Goal: Transaction & Acquisition: Purchase product/service

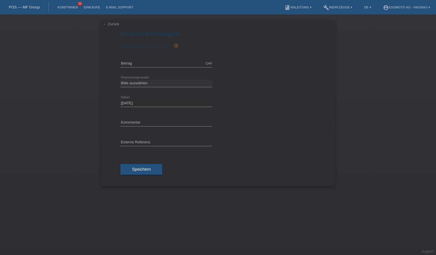
drag, startPoint x: 106, startPoint y: 23, endPoint x: 123, endPoint y: 26, distance: 17.1
click at [106, 23] on link "← Zurück" at bounding box center [111, 24] width 16 height 4
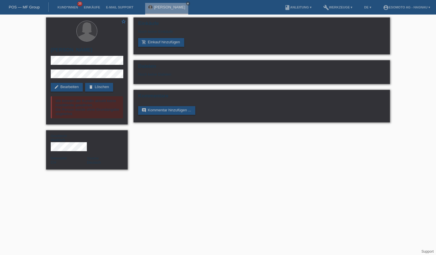
click at [71, 4] on li "Kund*innen 38" at bounding box center [67, 7] width 26 height 15
click at [73, 7] on link "Kund*innen" at bounding box center [67, 7] width 26 height 3
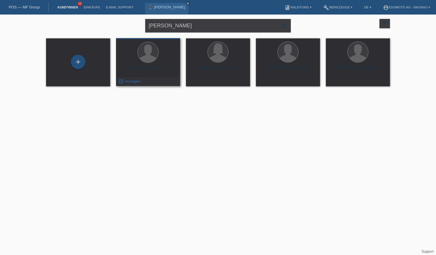
click at [159, 59] on div at bounding box center [148, 53] width 55 height 22
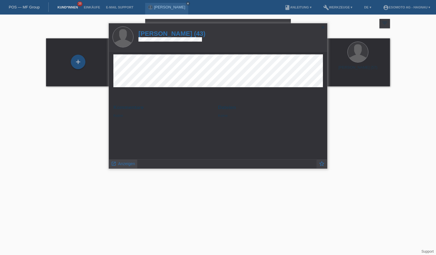
click at [130, 163] on span "Anzeigen" at bounding box center [126, 164] width 17 height 5
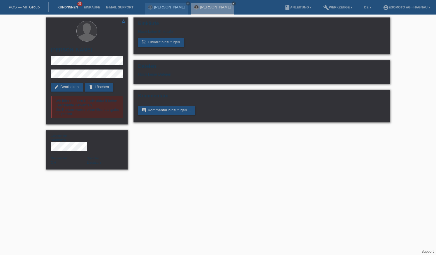
click at [66, 7] on link "Kund*innen" at bounding box center [67, 7] width 26 height 3
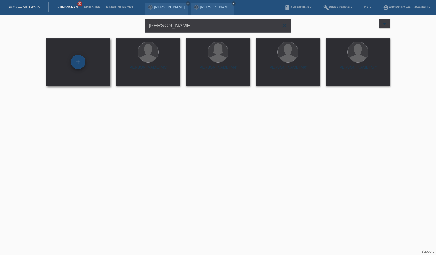
click at [80, 65] on div "+" at bounding box center [78, 62] width 15 height 15
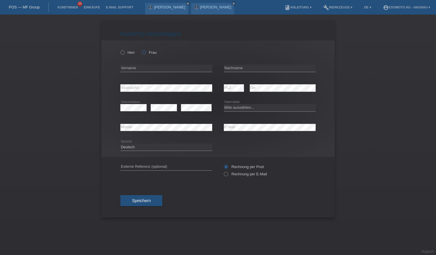
click at [147, 54] on label "Frau" at bounding box center [149, 52] width 15 height 4
click at [145, 54] on input "Frau" at bounding box center [144, 52] width 4 height 4
radio input "true"
click at [136, 68] on input "text" at bounding box center [166, 68] width 92 height 7
type input "Sophie"
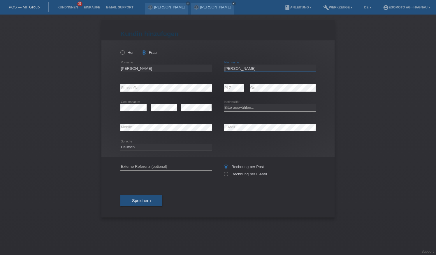
type input "Hergert"
click at [381, 140] on div "Kund*in hinzufügen Kunde hinzufügen Kundin hinzufügen Herr Frau Sophie error Vo…" at bounding box center [218, 135] width 436 height 241
click at [261, 106] on select "Bitte auswählen... Schweiz Deutschland Liechtenstein Österreich ------------ Af…" at bounding box center [270, 107] width 92 height 7
select select "DE"
click at [224, 104] on select "Bitte auswählen... Schweiz Deutschland Liechtenstein Österreich ------------ Af…" at bounding box center [270, 107] width 92 height 7
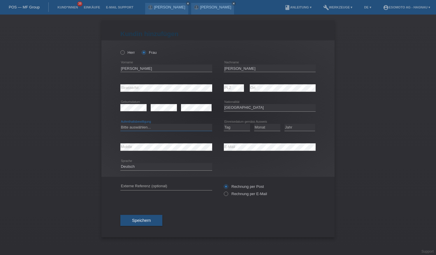
click at [181, 128] on select "Bitte auswählen... C B B - Flüchtlingsstatus Andere" at bounding box center [166, 127] width 92 height 7
select select "C"
click at [120, 124] on select "Bitte auswählen... C B B - Flüchtlingsstatus Andere" at bounding box center [166, 127] width 92 height 7
drag, startPoint x: 227, startPoint y: 127, endPoint x: 240, endPoint y: 129, distance: 13.2
click at [227, 127] on select "Tag 01 02 03 04 05 06 07 08 09 10 11" at bounding box center [237, 127] width 26 height 7
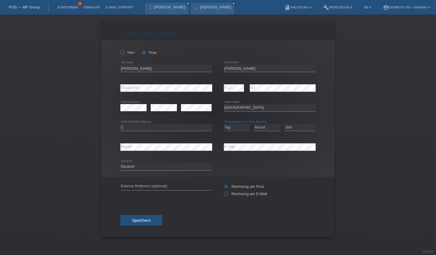
select select "01"
click at [224, 124] on select "Tag 01 02 03 04 05 06 07 08 09 10 11" at bounding box center [237, 127] width 26 height 7
drag, startPoint x: 265, startPoint y: 125, endPoint x: 271, endPoint y: 125, distance: 5.8
click at [265, 125] on select "Monat 01 02 03 04 05 06 07 08 09 10 11" at bounding box center [267, 127] width 26 height 7
select select "02"
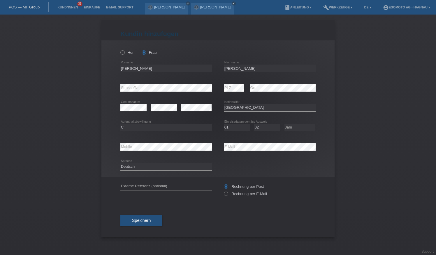
click at [254, 124] on select "Monat 01 02 03 04 05 06 07 08 09 10 11" at bounding box center [267, 127] width 26 height 7
click at [307, 128] on select "Jahr 2025 2024 2023 2022 2021 2020 2019 2018 2017 2016 2015 2014 2013 2012 2011…" at bounding box center [299, 127] width 31 height 7
select select "2014"
click at [284, 124] on select "Jahr 2025 2024 2023 2022 2021 2020 2019 2018 2017 2016 2015 2014 2013 2012 2011…" at bounding box center [299, 127] width 31 height 7
click at [153, 219] on button "Speichern" at bounding box center [141, 220] width 42 height 11
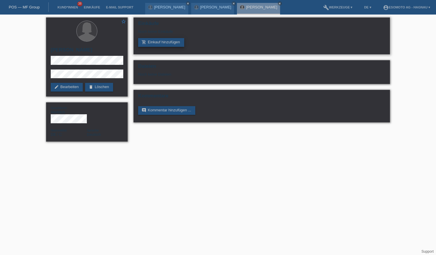
click at [165, 43] on link "add_shopping_cart Einkauf hinzufügen" at bounding box center [161, 42] width 46 height 9
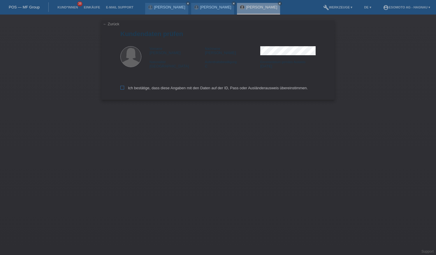
drag, startPoint x: 132, startPoint y: 87, endPoint x: 168, endPoint y: 87, distance: 35.5
click at [133, 87] on label "Ich bestätige, dass diese Angaben mit den Daten auf der ID, Pass oder Ausländer…" at bounding box center [213, 88] width 187 height 4
click at [124, 87] on input "Ich bestätige, dass diese Angaben mit den Daten auf der ID, Pass oder Ausländer…" at bounding box center [122, 88] width 4 height 4
checkbox input "true"
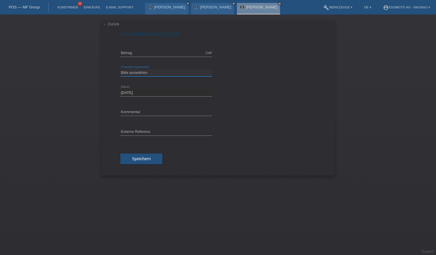
click at [162, 72] on select "Bitte auswählen Fixe Raten Kauf auf Rechnung mit Teilzahlungsoption" at bounding box center [166, 72] width 92 height 7
click at [162, 50] on input "text" at bounding box center [166, 53] width 92 height 7
click at [133, 51] on input "text" at bounding box center [166, 53] width 92 height 7
type input "2540.00"
drag, startPoint x: 143, startPoint y: 73, endPoint x: 146, endPoint y: 73, distance: 3.5
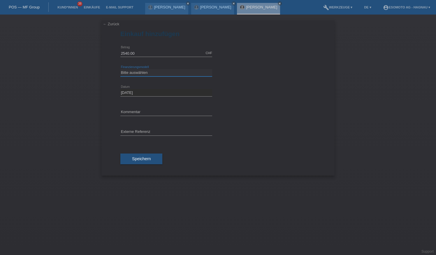
click at [143, 73] on select "Bitte auswählen Fixe Raten Kauf auf Rechnung mit Teilzahlungsoption" at bounding box center [166, 72] width 92 height 7
select select "69"
click at [120, 69] on select "Bitte auswählen Fixe Raten Kauf auf Rechnung mit Teilzahlungsoption" at bounding box center [166, 72] width 92 height 7
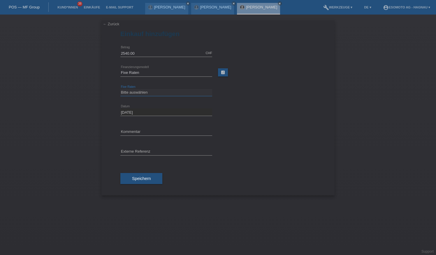
click at [150, 90] on select "Bitte auswählen 12 Raten 24 Raten 36 Raten 48 Raten" at bounding box center [166, 92] width 92 height 7
click at [120, 89] on select "Bitte auswählen 12 Raten 24 Raten 36 Raten 48 Raten" at bounding box center [166, 92] width 92 height 7
click at [150, 93] on select "Bitte auswählen 12 Raten 24 Raten 36 Raten 48 Raten" at bounding box center [166, 92] width 92 height 7
select select "139"
click at [120, 89] on select "Bitte auswählen 12 Raten 24 Raten 36 Raten 48 Raten" at bounding box center [166, 92] width 92 height 7
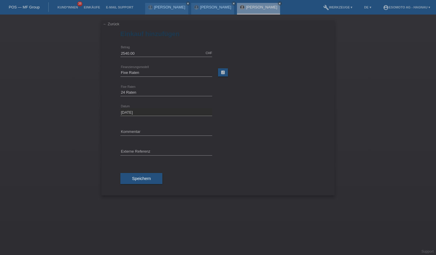
drag, startPoint x: 144, startPoint y: 177, endPoint x: 184, endPoint y: 168, distance: 41.3
click at [144, 177] on span "Speichern" at bounding box center [141, 178] width 19 height 5
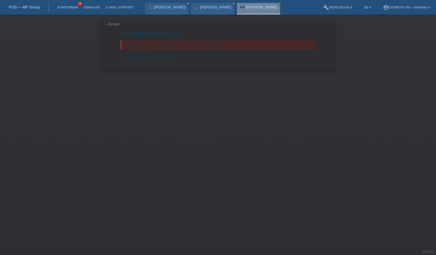
drag, startPoint x: 312, startPoint y: 130, endPoint x: 310, endPoint y: 120, distance: 10.1
click at [312, 130] on div "← Zurück Einkauf hinzufügen Die Person ist an der angegebenen Adresse nicht bek…" at bounding box center [218, 135] width 436 height 241
click at [105, 23] on link "← Zurück" at bounding box center [111, 24] width 16 height 4
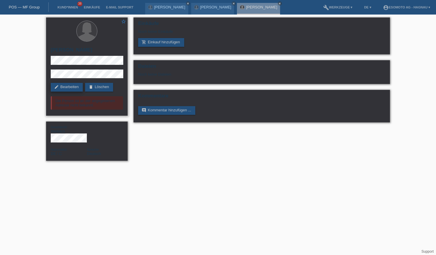
click at [67, 88] on link "edit Bearbeiten" at bounding box center [67, 87] width 32 height 9
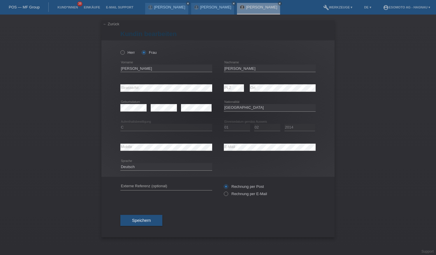
select select "DE"
select select "C"
select select "01"
select select "02"
select select "2014"
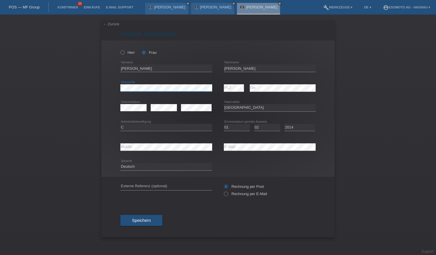
click at [119, 87] on div "Herr Frau Sophie error Vorname C" at bounding box center [217, 108] width 233 height 137
click at [150, 214] on div "Speichern" at bounding box center [217, 221] width 195 height 34
click at [144, 223] on button "Speichern" at bounding box center [141, 220] width 42 height 11
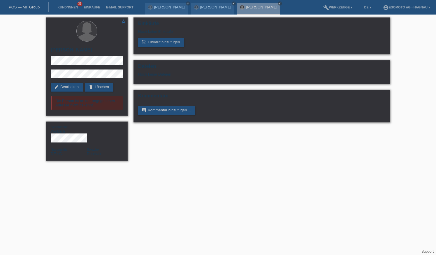
click at [32, 167] on html "POS — MF Group Kund*innen 38 Einkäufe E-Mail Support [PERSON_NAME] close [PERSO…" at bounding box center [218, 83] width 436 height 167
click at [413, 69] on div "star_border [PERSON_NAME] edit Bearbeiten delete Löschen Die Person ist an der …" at bounding box center [218, 91] width 436 height 152
drag, startPoint x: 72, startPoint y: 86, endPoint x: 93, endPoint y: 84, distance: 21.1
click at [72, 86] on link "edit Bearbeiten" at bounding box center [67, 87] width 32 height 9
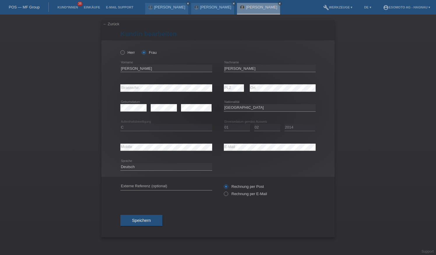
select select "DE"
select select "C"
select select "01"
select select "02"
select select "2014"
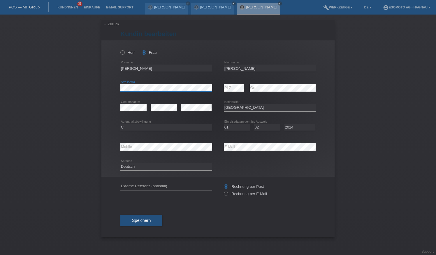
click at [107, 87] on div "Herr Frau Sophie error Vorname C" at bounding box center [217, 108] width 233 height 137
drag, startPoint x: 271, startPoint y: 109, endPoint x: 266, endPoint y: 82, distance: 27.2
click at [271, 109] on select "Bitte auswählen... Schweiz Deutschland Liechtenstein Österreich ------------ Af…" at bounding box center [270, 107] width 92 height 7
click at [151, 218] on button "Speichern" at bounding box center [141, 220] width 42 height 11
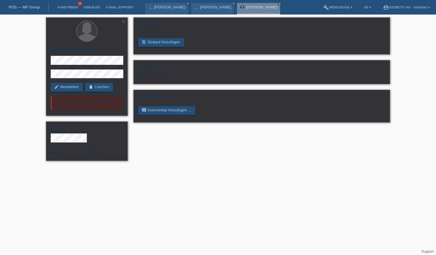
click at [287, 167] on html "POS — MF Group Kund*innen 38 Einkäufe E-Mail Support [PERSON_NAME] close [PERSO…" at bounding box center [218, 83] width 436 height 167
drag, startPoint x: 167, startPoint y: 41, endPoint x: 176, endPoint y: 40, distance: 9.9
click at [167, 41] on link "add_shopping_cart Einkauf hinzufügen" at bounding box center [161, 42] width 46 height 9
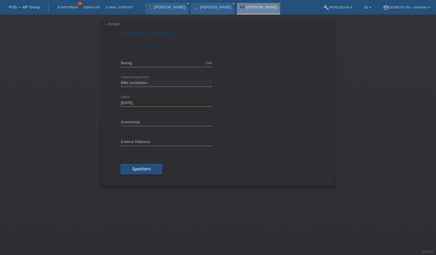
click at [173, 45] on div "Verfügbarer Betrag: CHF 0.00" at bounding box center [217, 45] width 195 height 4
click at [108, 24] on link "← Zurück" at bounding box center [111, 24] width 16 height 4
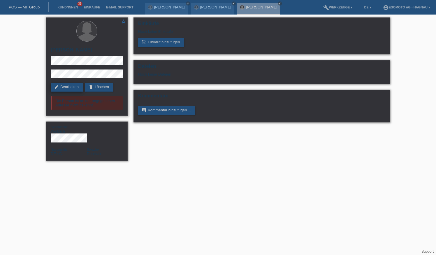
click at [73, 87] on link "edit Bearbeiten" at bounding box center [67, 87] width 32 height 9
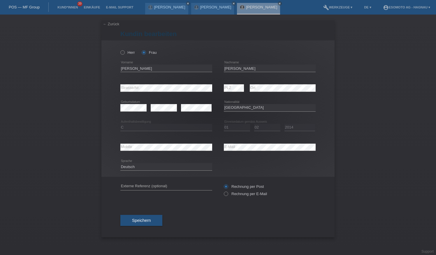
select select "DE"
select select "C"
select select "01"
select select "02"
select select "2014"
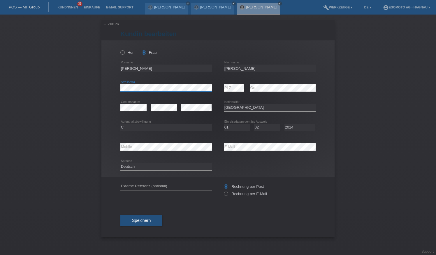
click at [118, 90] on div "Herr Frau Sophie error Vorname C" at bounding box center [217, 108] width 233 height 137
click at [219, 90] on div "error Strasse/Nr. error PLZ error Ort" at bounding box center [217, 88] width 195 height 20
click at [288, 93] on div "error Ort" at bounding box center [283, 88] width 66 height 20
click at [236, 88] on div "error PLZ error Ort" at bounding box center [270, 88] width 92 height 20
click at [149, 221] on span "Speichern" at bounding box center [141, 220] width 19 height 5
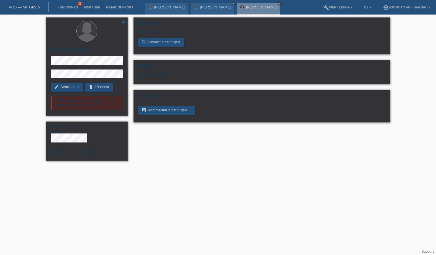
drag, startPoint x: 68, startPoint y: 6, endPoint x: 91, endPoint y: 5, distance: 22.5
click at [69, 6] on link "Kund*innen" at bounding box center [67, 7] width 26 height 3
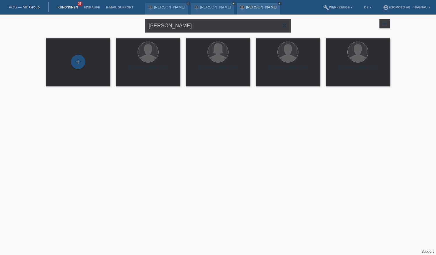
click at [246, 8] on link "[PERSON_NAME]" at bounding box center [261, 7] width 31 height 4
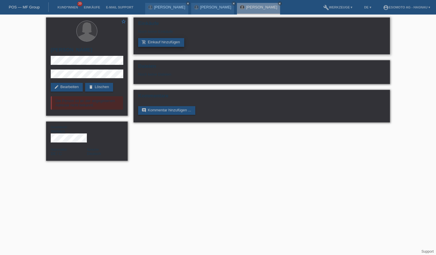
click at [161, 43] on link "add_shopping_cart Einkauf hinzufügen" at bounding box center [161, 42] width 46 height 9
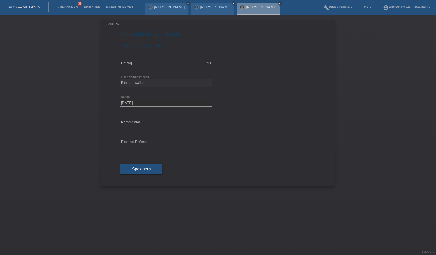
click at [113, 26] on link "← Zurück" at bounding box center [111, 24] width 16 height 4
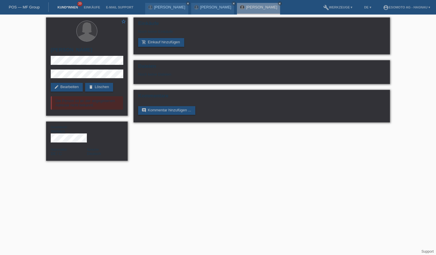
click at [66, 7] on link "Kund*innen" at bounding box center [67, 7] width 26 height 3
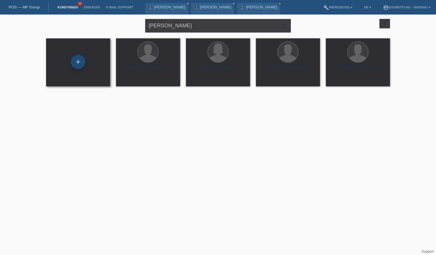
click at [77, 64] on div "+" at bounding box center [78, 62] width 15 height 15
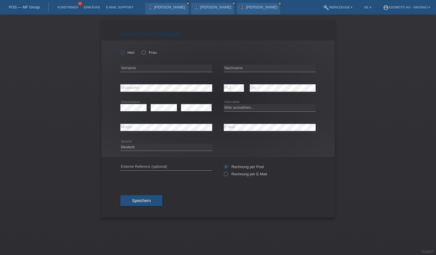
click at [130, 52] on label "Herr" at bounding box center [127, 52] width 15 height 4
click at [124, 52] on input "Herr" at bounding box center [122, 52] width 4 height 4
radio input "true"
click at [130, 66] on input "text" at bounding box center [166, 68] width 92 height 7
type input "[PERSON_NAME]"
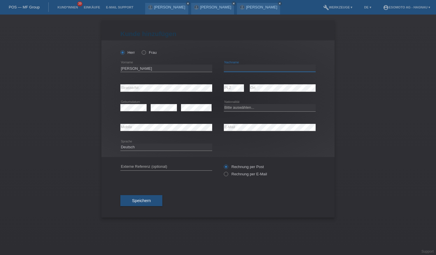
click at [250, 69] on input "text" at bounding box center [270, 68] width 92 height 7
type input "[PERSON_NAME]"
click at [243, 106] on select "Bitte auswählen... Schweiz Deutschland Liechtenstein Österreich ------------ Af…" at bounding box center [270, 107] width 92 height 7
select select "CH"
click at [224, 104] on select "Bitte auswählen... Schweiz Deutschland Liechtenstein Österreich ------------ Af…" at bounding box center [270, 107] width 92 height 7
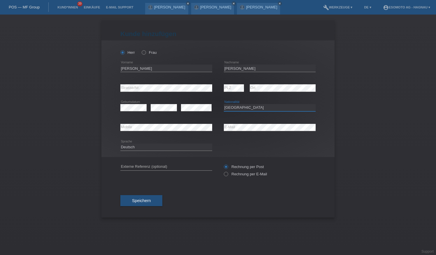
click at [265, 108] on select "Bitte auswählen... Schweiz Deutschland Liechtenstein Österreich ------------ Af…" at bounding box center [270, 107] width 92 height 7
click at [153, 197] on button "Speichern" at bounding box center [141, 200] width 42 height 11
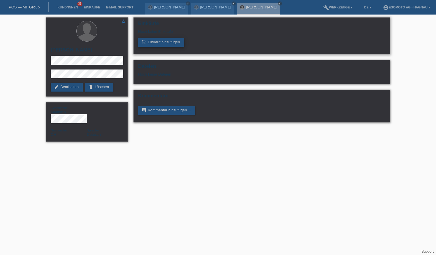
click at [166, 40] on link "add_shopping_cart Einkauf hinzufügen" at bounding box center [161, 42] width 46 height 9
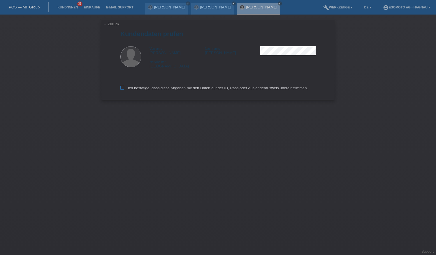
click at [145, 89] on label "Ich bestätige, dass diese Angaben mit den Daten auf der ID, Pass oder Ausländer…" at bounding box center [213, 88] width 187 height 4
click at [124, 89] on input "Ich bestätige, dass diese Angaben mit den Daten auf der ID, Pass oder Ausländer…" at bounding box center [122, 88] width 4 height 4
checkbox input "true"
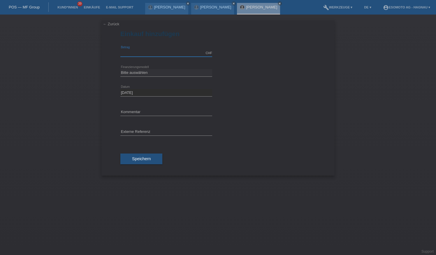
click at [154, 51] on input "text" at bounding box center [166, 53] width 92 height 7
type input "11500.00"
click at [137, 74] on select "Bitte auswählen Fixe Raten Kauf auf Rechnung mit Teilzahlungsoption" at bounding box center [166, 72] width 92 height 7
select select "69"
click at [120, 69] on select "Bitte auswählen Fixe Raten Kauf auf Rechnung mit Teilzahlungsoption" at bounding box center [166, 72] width 92 height 7
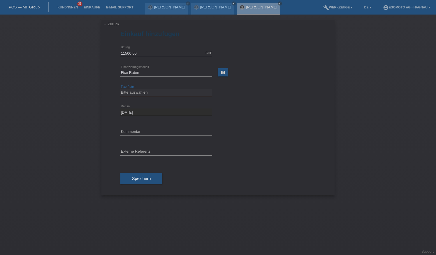
drag, startPoint x: 148, startPoint y: 92, endPoint x: 169, endPoint y: 92, distance: 21.3
click at [148, 92] on select "Bitte auswählen 12 Raten 24 Raten 36 Raten 48 Raten" at bounding box center [166, 92] width 92 height 7
select select "141"
click at [120, 89] on select "Bitte auswählen 12 Raten 24 Raten 36 Raten 48 Raten" at bounding box center [166, 92] width 92 height 7
click at [143, 177] on span "Speichern" at bounding box center [141, 178] width 19 height 5
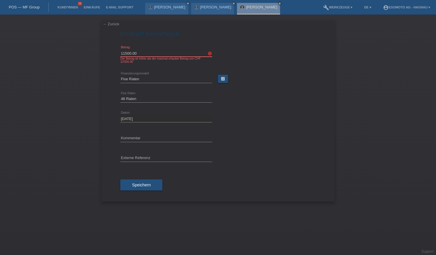
click at [151, 50] on input "11500.00" at bounding box center [166, 53] width 92 height 7
drag, startPoint x: 151, startPoint y: 50, endPoint x: 121, endPoint y: 54, distance: 30.6
click at [121, 54] on input "11500.00" at bounding box center [166, 53] width 92 height 7
type input "9000.00"
click at [151, 183] on button "Speichern" at bounding box center [141, 185] width 42 height 11
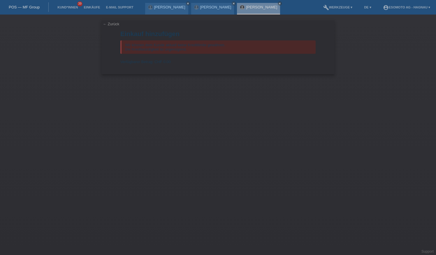
drag, startPoint x: 108, startPoint y: 24, endPoint x: 100, endPoint y: 22, distance: 8.4
click at [108, 24] on link "← Zurück" at bounding box center [111, 24] width 16 height 4
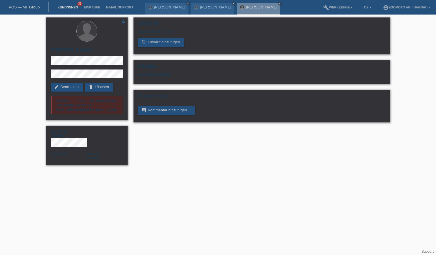
click at [73, 9] on link "Kund*innen" at bounding box center [67, 7] width 26 height 3
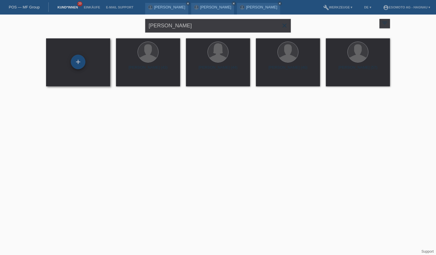
click at [82, 63] on div "+" at bounding box center [78, 62] width 15 height 15
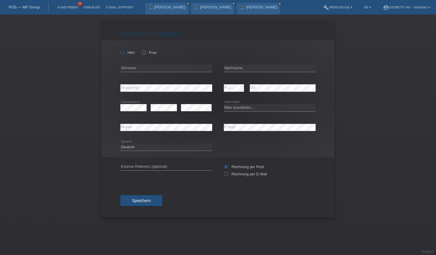
click at [127, 52] on label "Herr" at bounding box center [127, 52] width 15 height 4
click at [124, 52] on input "Herr" at bounding box center [122, 52] width 4 height 4
radio input "true"
click at [142, 68] on input "text" at bounding box center [166, 68] width 92 height 7
drag, startPoint x: 257, startPoint y: 69, endPoint x: 259, endPoint y: 70, distance: 3.0
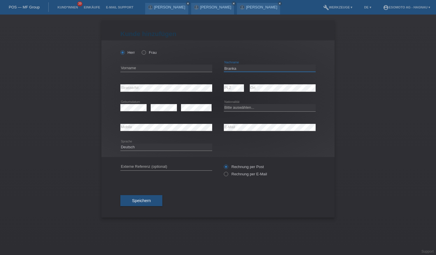
click at [257, 69] on input "Branka" at bounding box center [270, 68] width 92 height 7
click at [237, 69] on input "BrankaVoh" at bounding box center [270, 68] width 92 height 7
click at [236, 69] on input "BrankaVoh" at bounding box center [270, 68] width 92 height 7
drag, startPoint x: 236, startPoint y: 66, endPoint x: 236, endPoint y: 69, distance: 3.0
click at [221, 68] on div "error Vorname BrankaVoh error Nachname" at bounding box center [217, 69] width 195 height 20
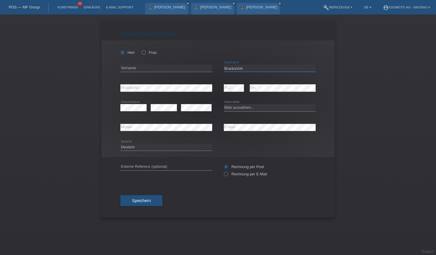
type input "Voh"
click at [167, 68] on input "Branka" at bounding box center [166, 68] width 92 height 7
type input "Branka"
click at [354, 138] on div "Kund*in hinzufügen Kunde hinzufügen Kundin hinzufügen Herr Frau Branka error Vo…" at bounding box center [218, 135] width 436 height 241
click at [270, 105] on select "Bitte auswählen... Schweiz Deutschland Liechtenstein Österreich ------------ Af…" at bounding box center [270, 107] width 92 height 7
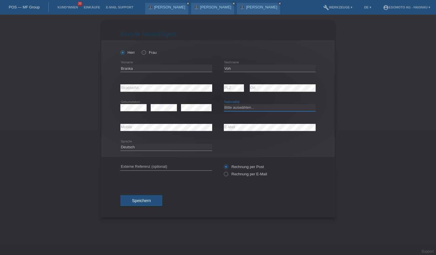
select select "CH"
click at [224, 104] on select "Bitte auswählen... Schweiz Deutschland Liechtenstein Österreich ------------ Af…" at bounding box center [270, 107] width 92 height 7
click at [352, 122] on div "Kund*in hinzufügen Kunde hinzufügen Kundin hinzufügen Herr Frau Branka error Vo…" at bounding box center [218, 135] width 436 height 241
click at [147, 199] on span "Speichern" at bounding box center [141, 201] width 19 height 5
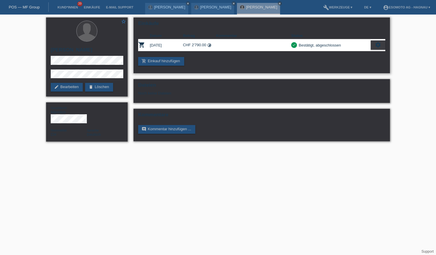
click at [234, 65] on div "add_shopping_cart Einkauf hinzufügen" at bounding box center [261, 61] width 247 height 9
click at [71, 7] on link "Kund*innen" at bounding box center [67, 7] width 26 height 3
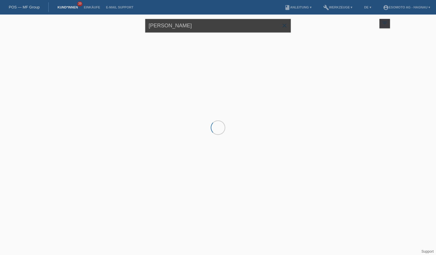
click at [172, 28] on input "[PERSON_NAME]" at bounding box center [218, 26] width 146 height 14
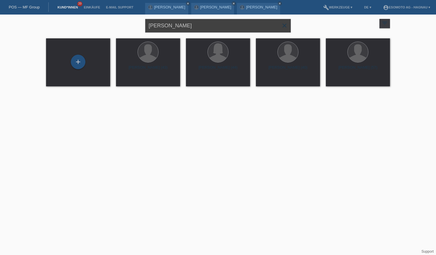
drag, startPoint x: 171, startPoint y: 27, endPoint x: 145, endPoint y: 27, distance: 25.6
click at [145, 27] on input "[PERSON_NAME]" at bounding box center [218, 26] width 146 height 14
click at [182, 24] on input "text" at bounding box center [218, 26] width 146 height 14
type input "Marrero"
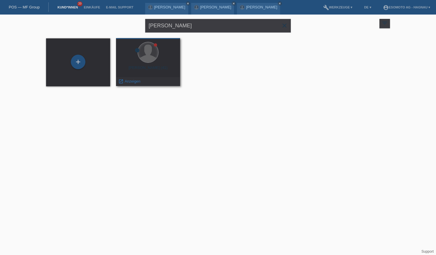
drag, startPoint x: 144, startPoint y: 59, endPoint x: 147, endPoint y: 60, distance: 3.0
click at [144, 59] on div at bounding box center [148, 52] width 20 height 20
click at [134, 83] on span "Anzeigen" at bounding box center [133, 81] width 16 height 4
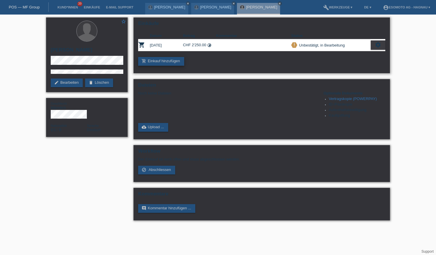
click at [167, 61] on link "add_shopping_cart Einkauf hinzufügen" at bounding box center [161, 61] width 46 height 9
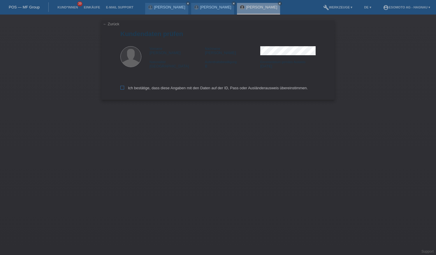
click at [137, 88] on label "Ich bestätige, dass diese Angaben mit den Daten auf der ID, Pass oder Ausländer…" at bounding box center [213, 88] width 187 height 4
click at [124, 88] on input "Ich bestätige, dass diese Angaben mit den Daten auf der ID, Pass oder Ausländer…" at bounding box center [122, 88] width 4 height 4
checkbox input "true"
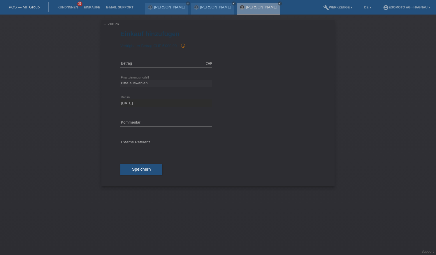
click at [110, 24] on link "← Zurück" at bounding box center [111, 24] width 16 height 4
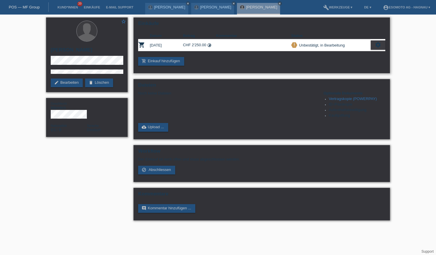
click at [380, 45] on icon "settings" at bounding box center [378, 45] width 6 height 6
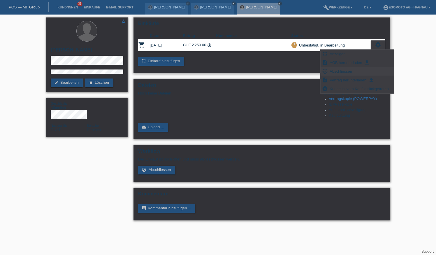
click at [343, 70] on span "Abschliessen" at bounding box center [341, 71] width 24 height 7
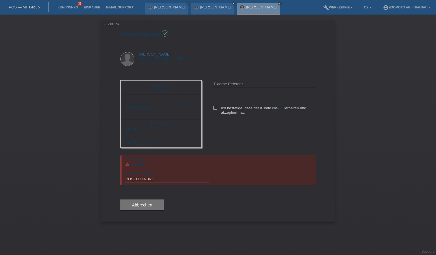
click at [251, 139] on div "Esomoto AG [GEOGRAPHIC_DATA] [DATE] POSP00021872 CHF 2'250.00 error AGB" at bounding box center [217, 115] width 195 height 81
click at [232, 79] on div "error Externe Referenz" at bounding box center [264, 85] width 102 height 20
click at [105, 24] on link "← Zurück" at bounding box center [111, 24] width 16 height 4
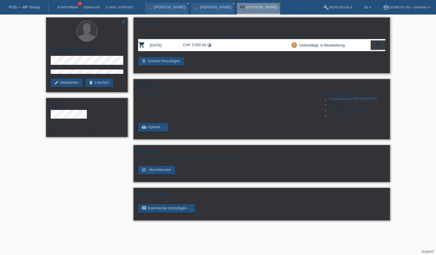
click at [376, 46] on icon "settings" at bounding box center [378, 45] width 6 height 6
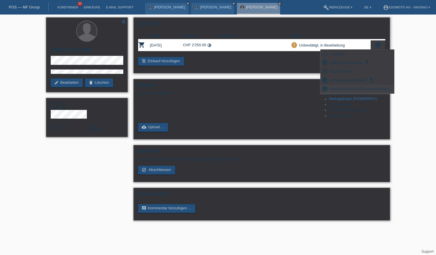
click at [345, 89] on span "Kunde ist vom Kauf zurückgetreten..." at bounding box center [361, 88] width 64 height 7
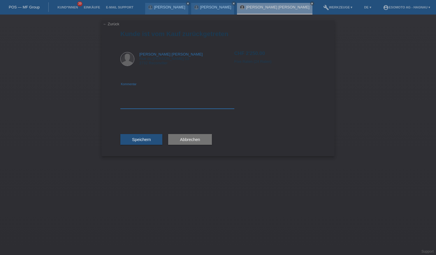
click at [155, 105] on textarea at bounding box center [177, 97] width 114 height 22
type textarea "Storno. Wird neu angelegt. VA"
click at [139, 139] on span "Speichern" at bounding box center [141, 139] width 19 height 5
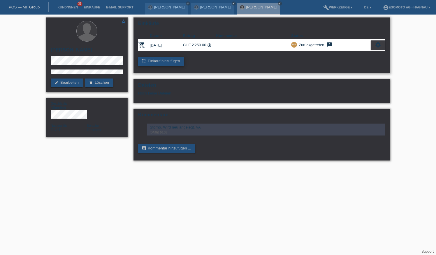
drag, startPoint x: 170, startPoint y: 62, endPoint x: 173, endPoint y: 61, distance: 3.0
click at [170, 62] on link "add_shopping_cart Einkauf hinzufügen" at bounding box center [161, 61] width 46 height 9
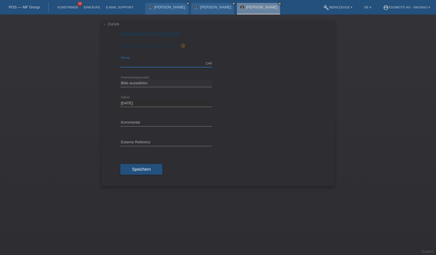
click at [163, 61] on input "text" at bounding box center [166, 63] width 92 height 7
type input "2250.00"
click at [246, 80] on div "Bitte auswählen Fixe Raten Kauf auf Rechnung mit Teilzahlungsoption error Finan…" at bounding box center [217, 84] width 195 height 20
click at [175, 85] on select "Bitte auswählen Fixe Raten Kauf auf Rechnung mit Teilzahlungsoption" at bounding box center [166, 83] width 92 height 7
select select "69"
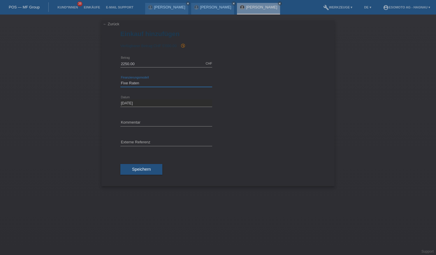
click at [120, 80] on select "Bitte auswählen Fixe Raten Kauf auf Rechnung mit Teilzahlungsoption" at bounding box center [166, 83] width 92 height 7
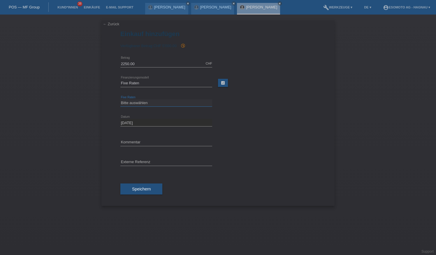
drag, startPoint x: 175, startPoint y: 102, endPoint x: 185, endPoint y: 103, distance: 9.8
click at [175, 101] on select "Bitte auswählen 12 Raten 24 Raten 36 Raten 48 Raten" at bounding box center [166, 103] width 92 height 7
select select "139"
click at [120, 100] on select "Bitte auswählen 12 Raten 24 Raten 36 Raten 48 Raten" at bounding box center [166, 103] width 92 height 7
drag, startPoint x: 242, startPoint y: 125, endPoint x: 199, endPoint y: 126, distance: 43.4
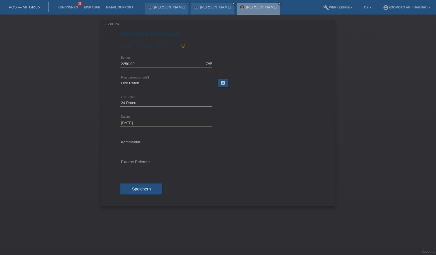
click at [239, 124] on div "[DATE] error Datum" at bounding box center [217, 123] width 195 height 20
click at [143, 139] on input "text" at bounding box center [166, 142] width 92 height 7
click at [153, 139] on input "text" at bounding box center [166, 142] width 92 height 7
paste input "8101528"
type input "8101528"
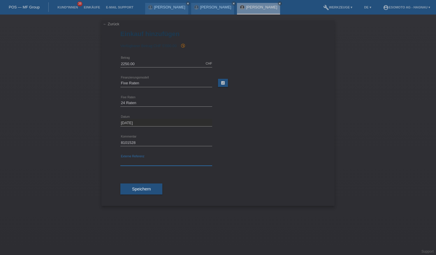
click at [150, 162] on input "text" at bounding box center [166, 162] width 92 height 7
paste input "8101528"
type input "8101528"
click at [147, 187] on span "Speichern" at bounding box center [141, 189] width 19 height 5
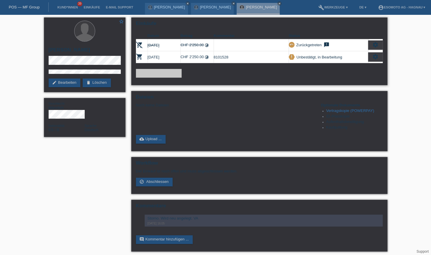
click at [379, 56] on div "settings" at bounding box center [375, 56] width 15 height 9
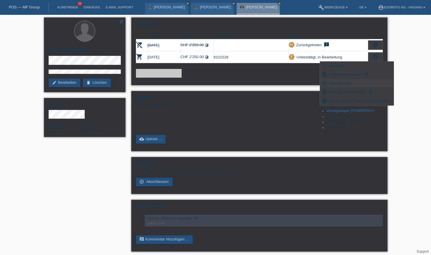
click at [341, 82] on span "Abschliessen" at bounding box center [341, 83] width 24 height 7
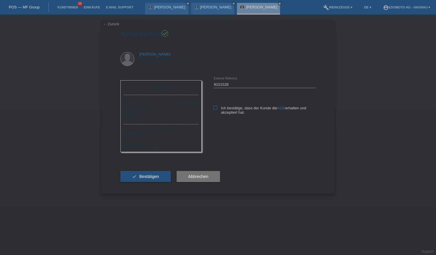
click at [216, 110] on label "Ich bestätige, dass der Kunde die AGB erhalten und akzeptiert hat." at bounding box center [264, 110] width 102 height 9
click at [216, 110] on input "Ich bestätige, dass der Kunde die AGB erhalten und akzeptiert hat." at bounding box center [215, 108] width 4 height 4
checkbox input "true"
click at [153, 179] on span "Bestätigen" at bounding box center [149, 176] width 20 height 5
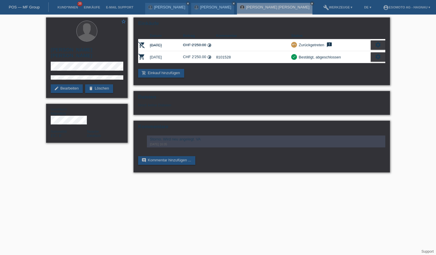
drag, startPoint x: 420, startPoint y: 83, endPoint x: 395, endPoint y: 43, distance: 47.7
click at [418, 80] on div "star_border Merbin Torres Marrero edit Bearbeiten delete Löschen Geschlecht Män…" at bounding box center [218, 97] width 436 height 164
